Goal: Task Accomplishment & Management: Complete application form

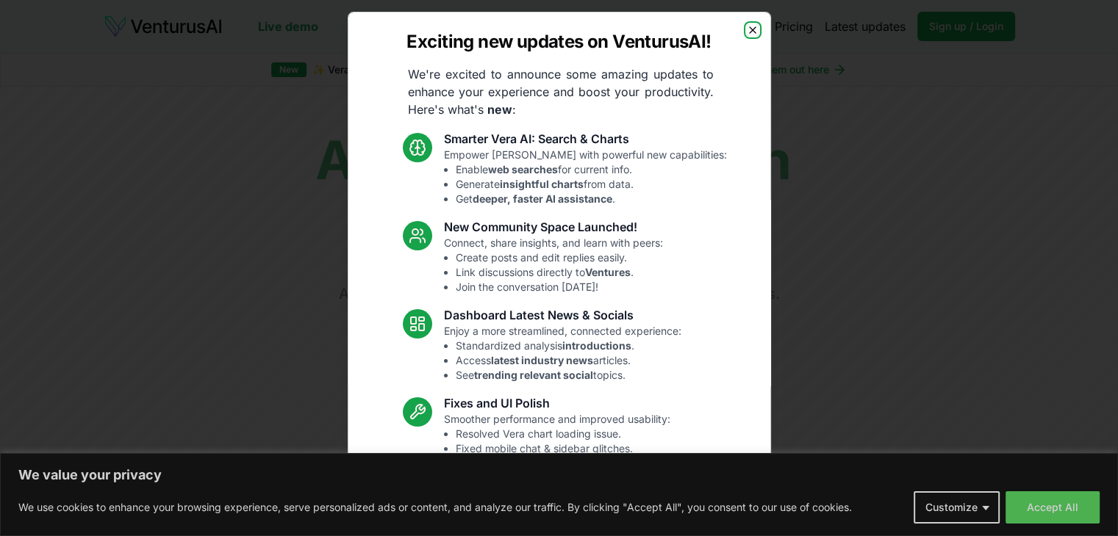
click at [747, 30] on icon "button" at bounding box center [753, 30] width 12 height 12
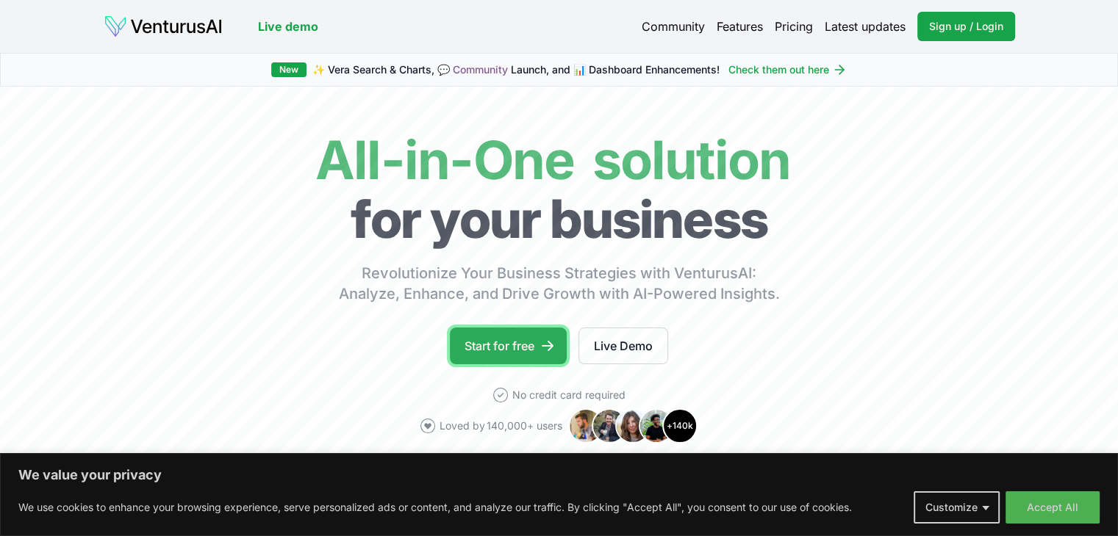
click at [516, 353] on link "Start for free" at bounding box center [508, 346] width 117 height 37
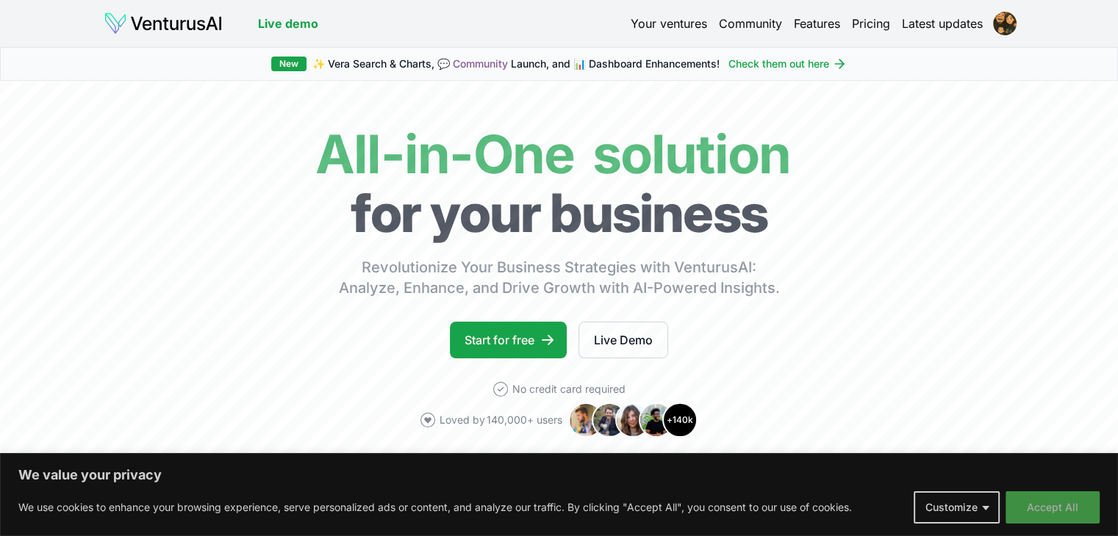
click at [1062, 500] on button "Accept All" at bounding box center [1052, 508] width 94 height 32
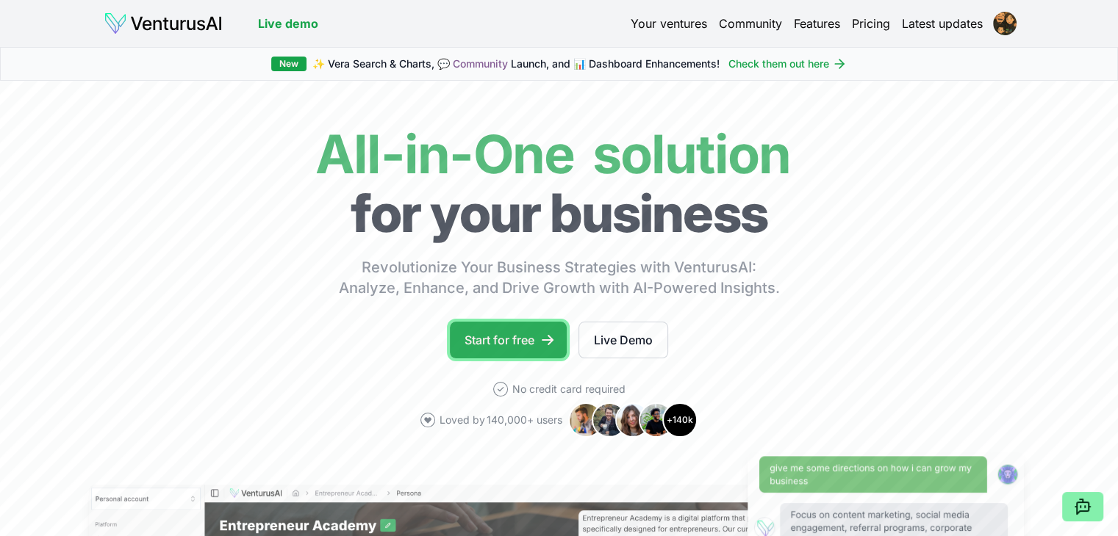
click at [524, 343] on link "Start for free" at bounding box center [508, 340] width 117 height 37
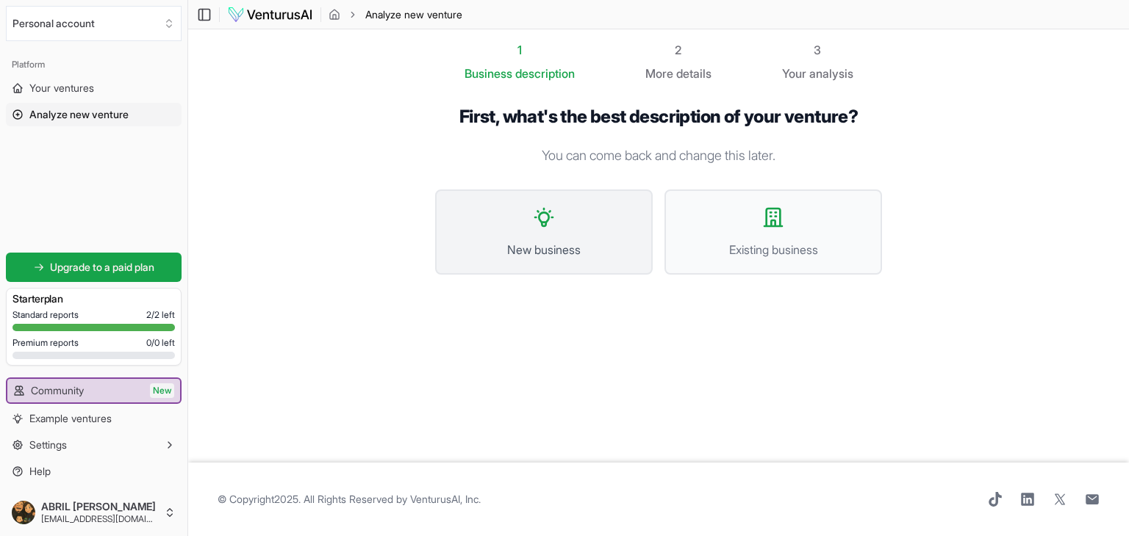
click at [529, 234] on button "New business" at bounding box center [544, 232] width 218 height 85
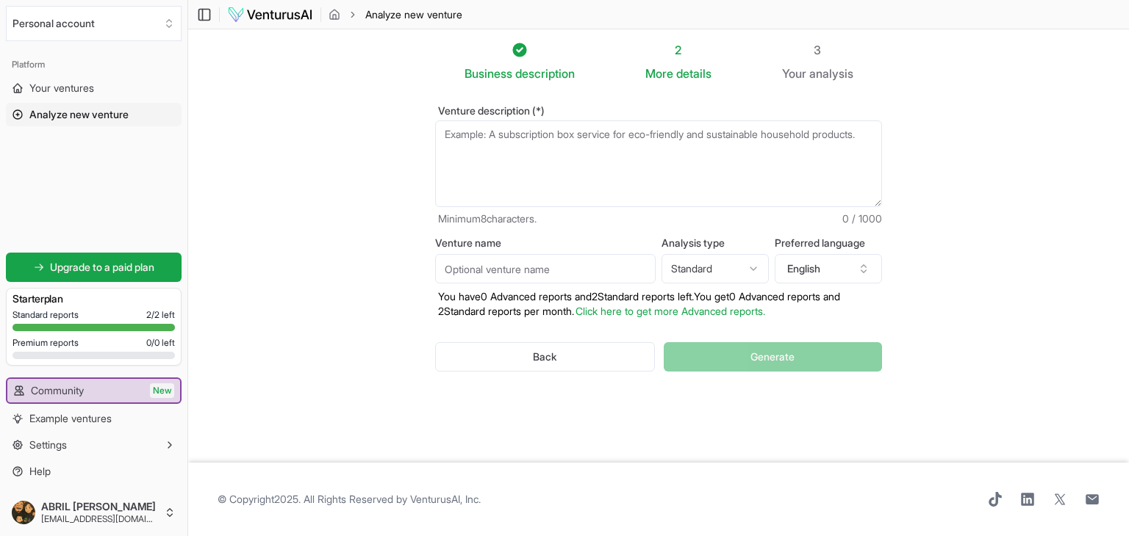
drag, startPoint x: 977, startPoint y: 120, endPoint x: 362, endPoint y: 124, distance: 614.4
click at [362, 124] on section "Business description 2 More details 3 Your analysis Venture description (*) Min…" at bounding box center [658, 246] width 941 height 434
